Goal: Transaction & Acquisition: Purchase product/service

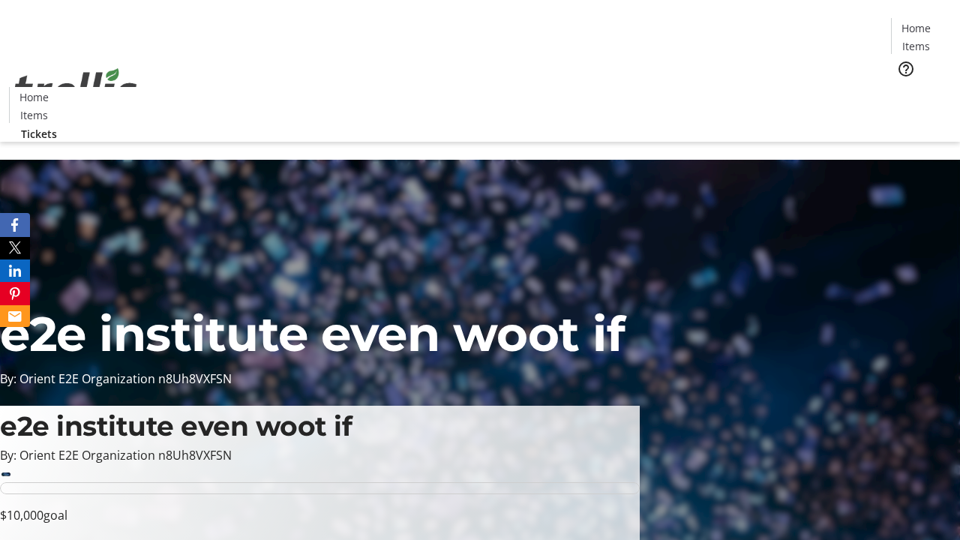
click at [903, 87] on span "Tickets" at bounding box center [921, 95] width 36 height 16
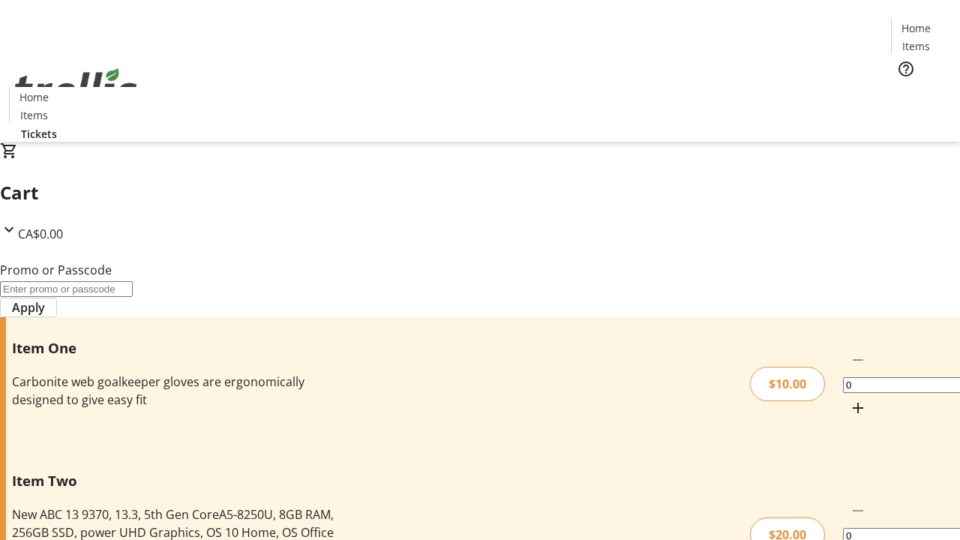
click at [849, 399] on mat-icon "Increment by one" at bounding box center [858, 408] width 18 height 18
type input "1"
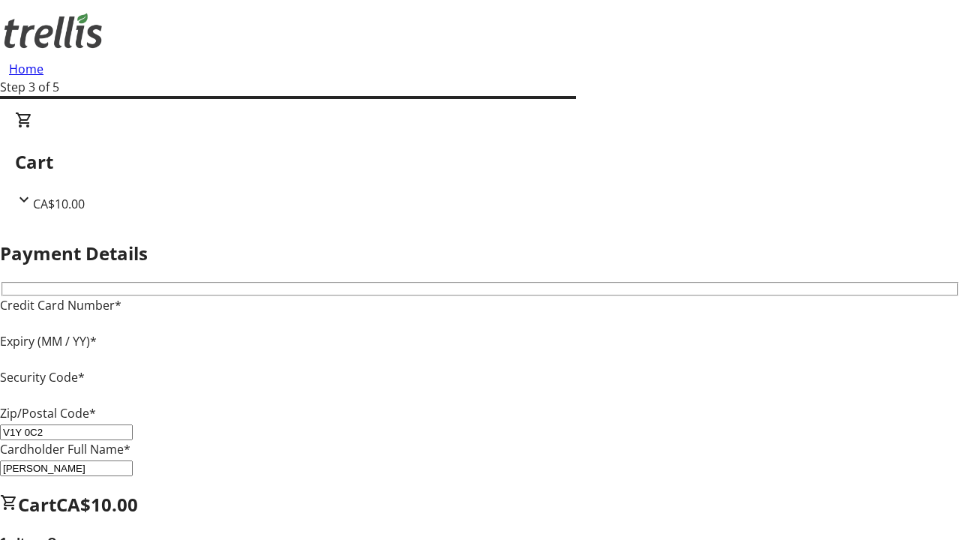
type input "V1Y 0C2"
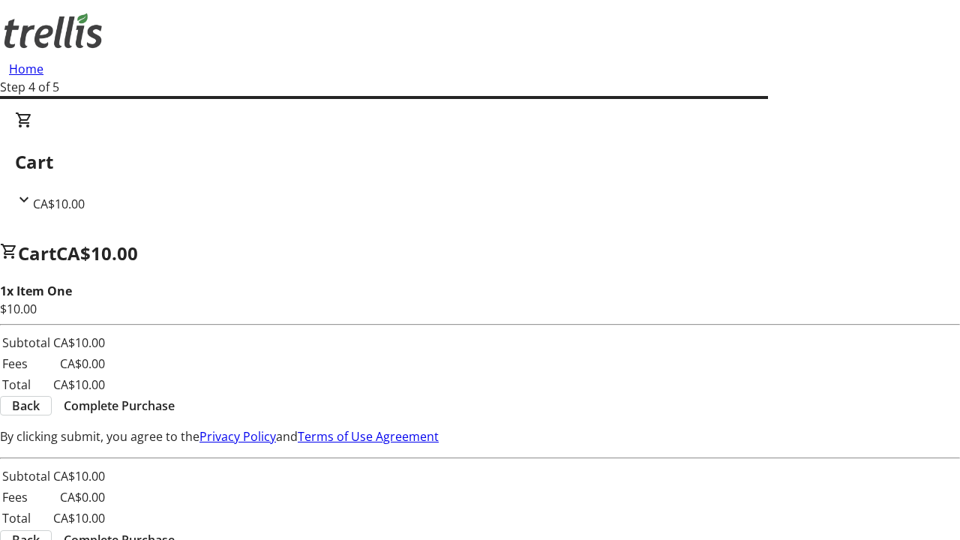
click at [175, 397] on span "Complete Purchase" at bounding box center [119, 406] width 111 height 18
